Goal: Task Accomplishment & Management: Manage account settings

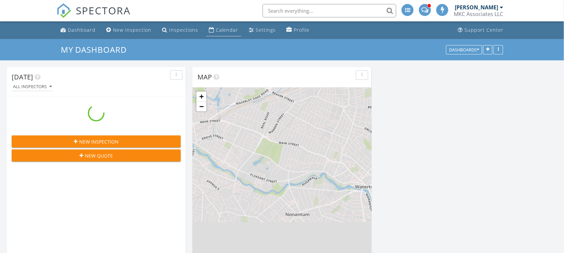
scroll to position [554, 577]
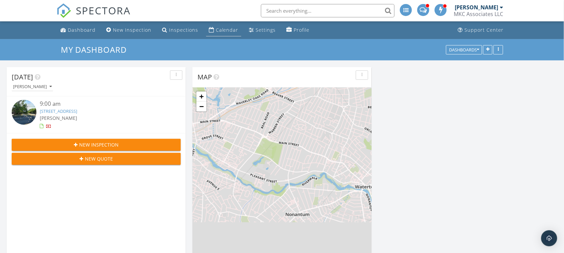
click at [224, 33] on link "Calendar" at bounding box center [223, 30] width 35 height 12
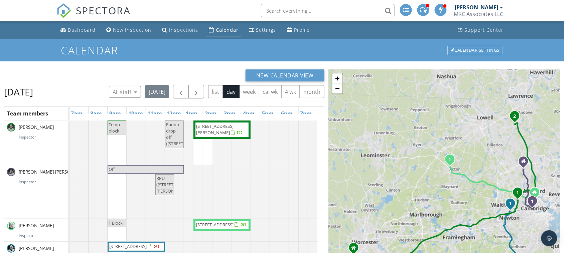
scroll to position [83, 0]
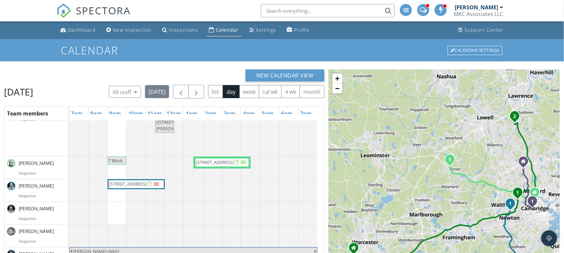
click at [147, 181] on span "[STREET_ADDRESS]" at bounding box center [128, 184] width 37 height 6
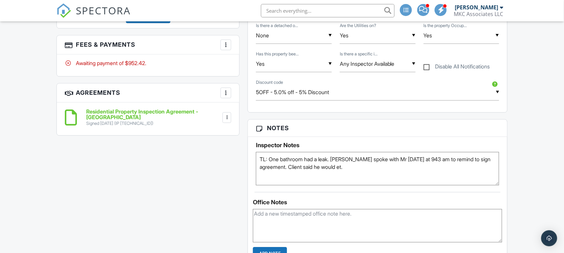
scroll to position [459, 0]
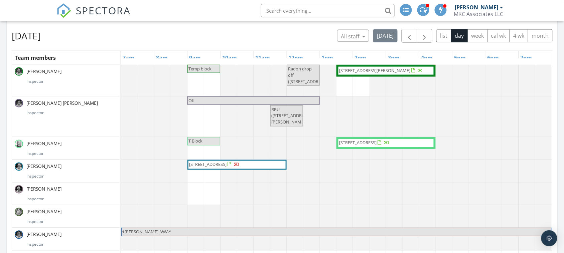
scroll to position [334, 0]
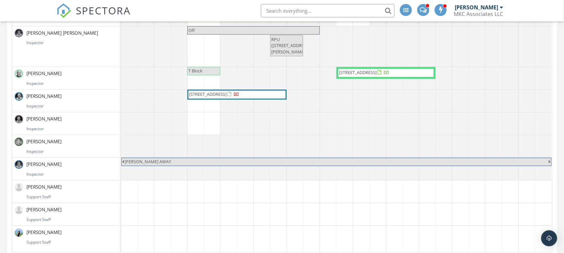
click at [221, 96] on span "510 Watertown St B, Newtonville 02460" at bounding box center [207, 95] width 37 height 6
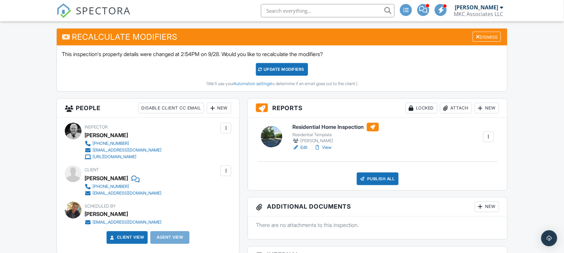
scroll to position [167, 0]
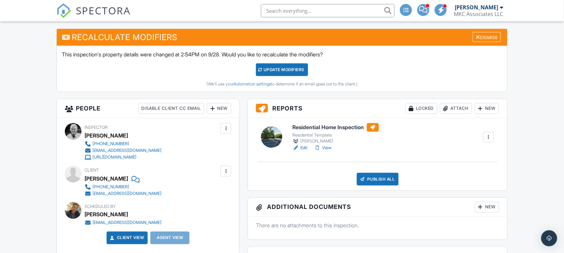
click at [300, 69] on div "UPDATE Modifiers" at bounding box center [282, 69] width 52 height 13
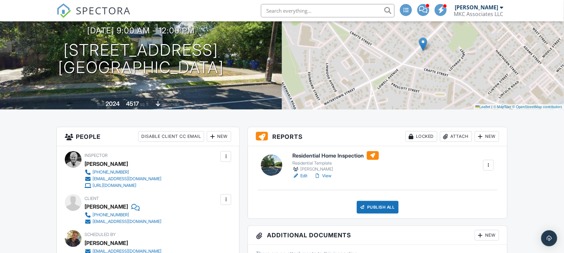
scroll to position [62, 0]
